Goal: Task Accomplishment & Management: Manage account settings

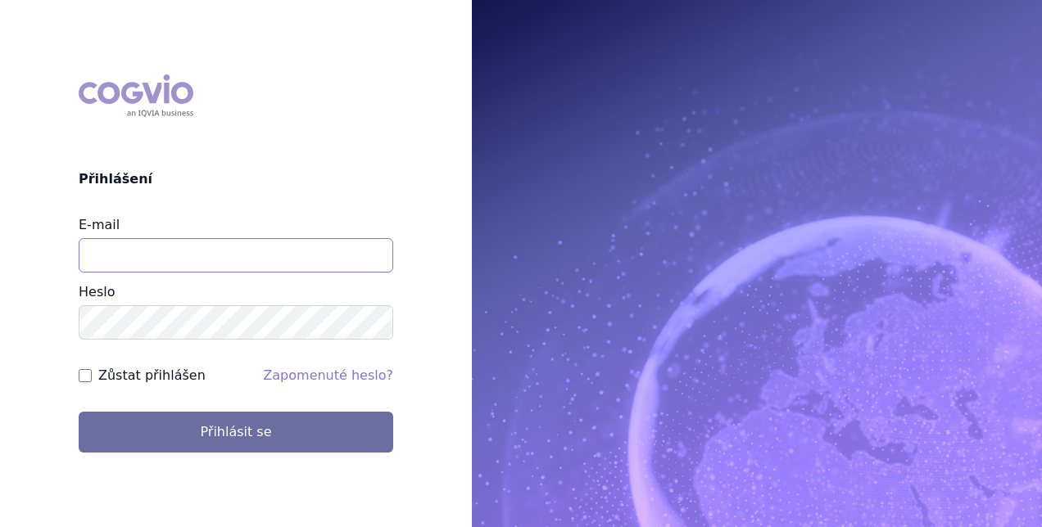
click at [282, 251] on input "E-mail" at bounding box center [236, 255] width 314 height 34
type input "[PERSON_NAME][EMAIL_ADDRESS][DOMAIN_NAME]"
click at [79, 412] on button "Přihlásit se" at bounding box center [236, 432] width 314 height 41
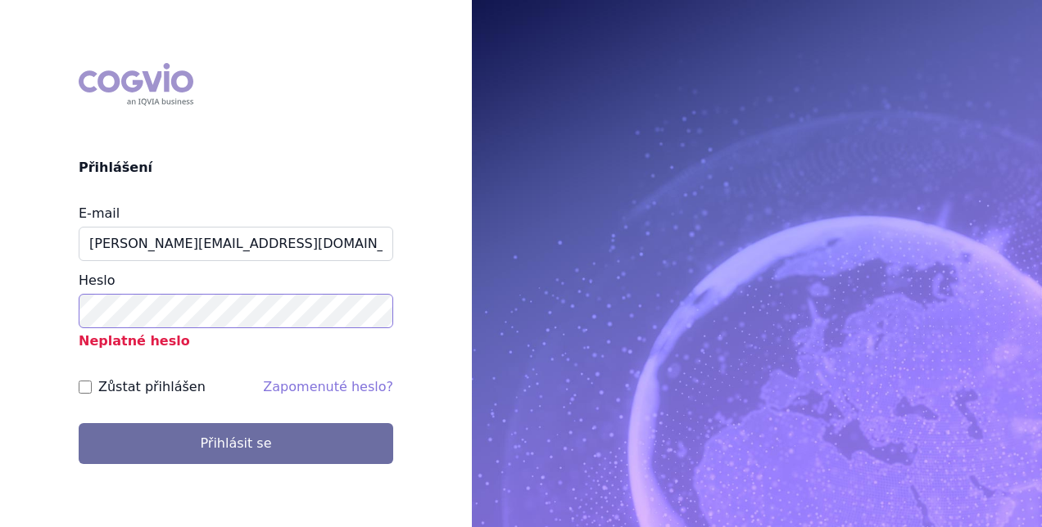
click at [79, 423] on button "Přihlásit se" at bounding box center [236, 443] width 314 height 41
